Goal: Navigation & Orientation: Find specific page/section

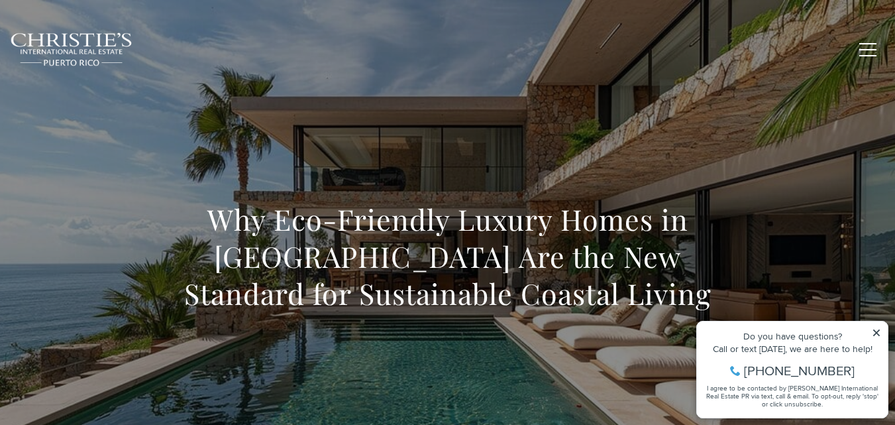
click at [67, 40] on img at bounding box center [71, 49] width 123 height 34
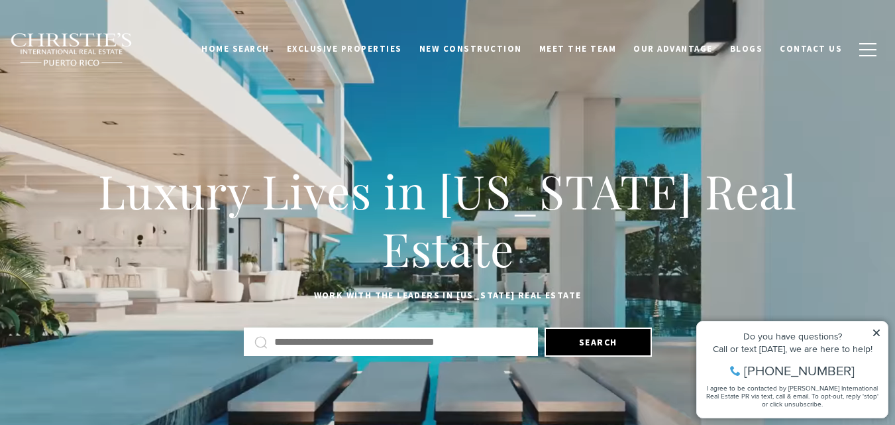
drag, startPoint x: 796, startPoint y: 47, endPoint x: 817, endPoint y: 65, distance: 27.7
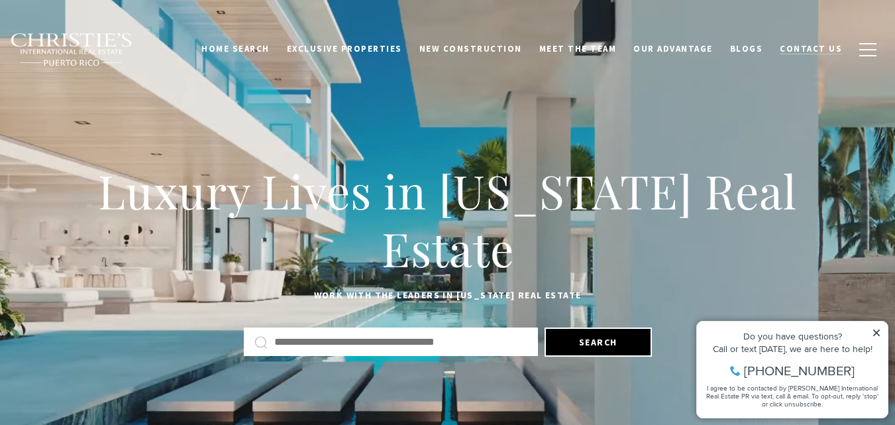
drag, startPoint x: 817, startPoint y: 65, endPoint x: 811, endPoint y: 42, distance: 23.3
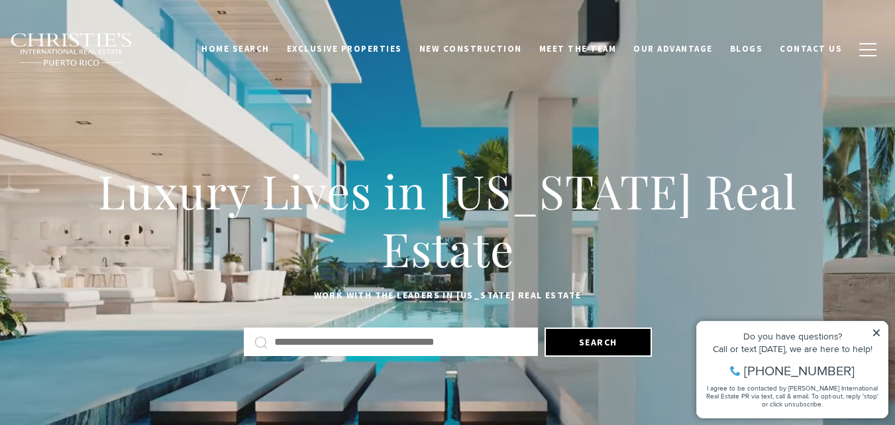
click at [876, 333] on icon at bounding box center [876, 332] width 9 height 9
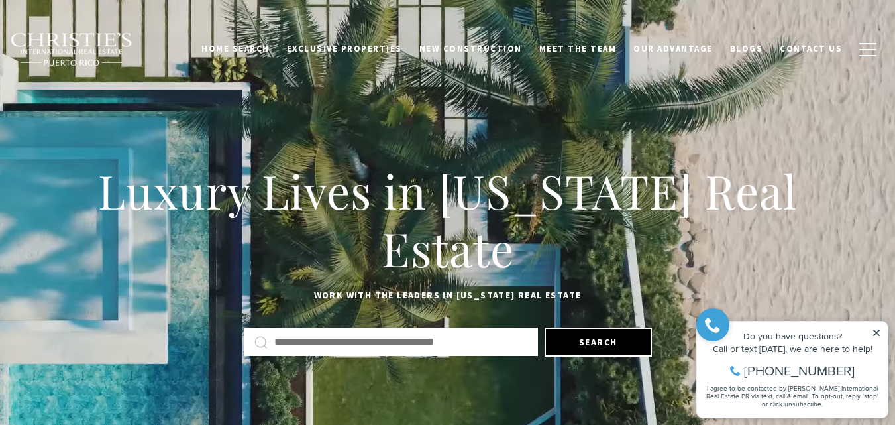
click at [874, 331] on icon at bounding box center [876, 332] width 7 height 7
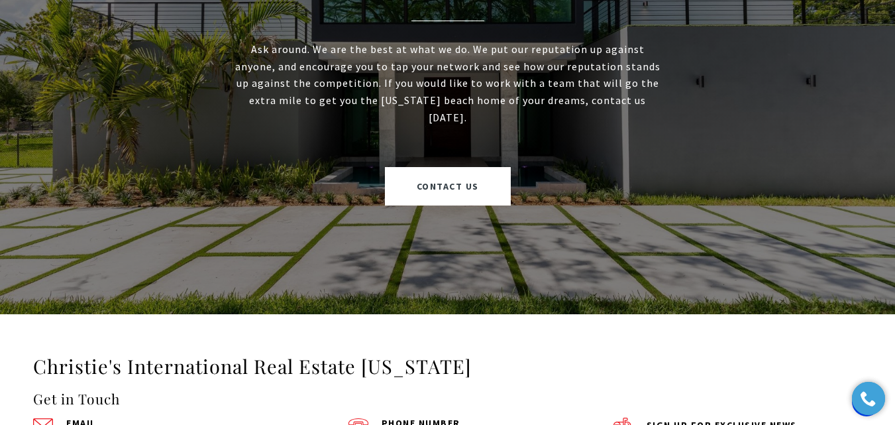
scroll to position [4320, 0]
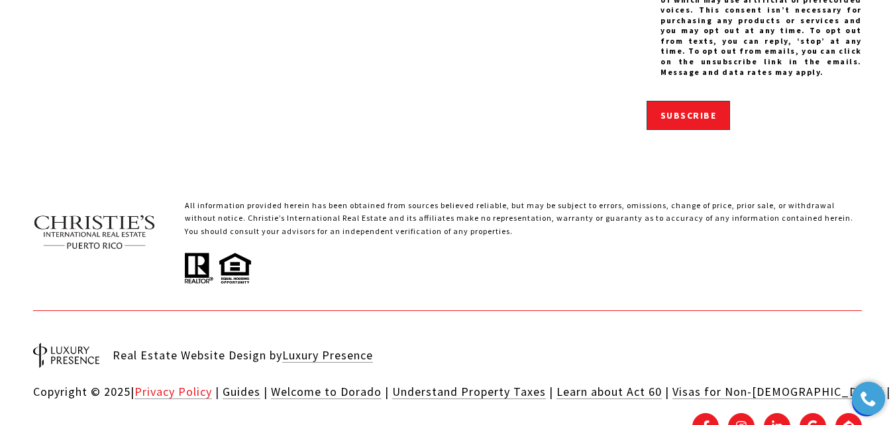
click at [171, 384] on link "Privacy Policy" at bounding box center [173, 391] width 78 height 15
click at [706, 420] on span "FACEBOOK - open in a new tab" at bounding box center [705, 426] width 12 height 12
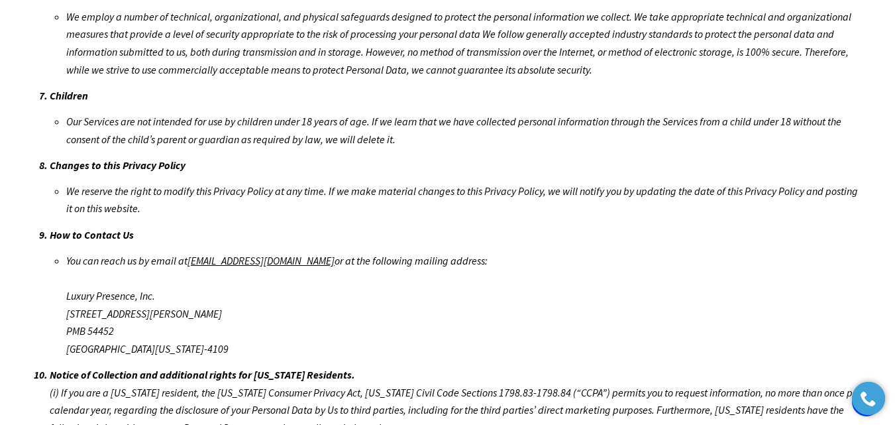
scroll to position [3229, 0]
